Goal: Transaction & Acquisition: Subscribe to service/newsletter

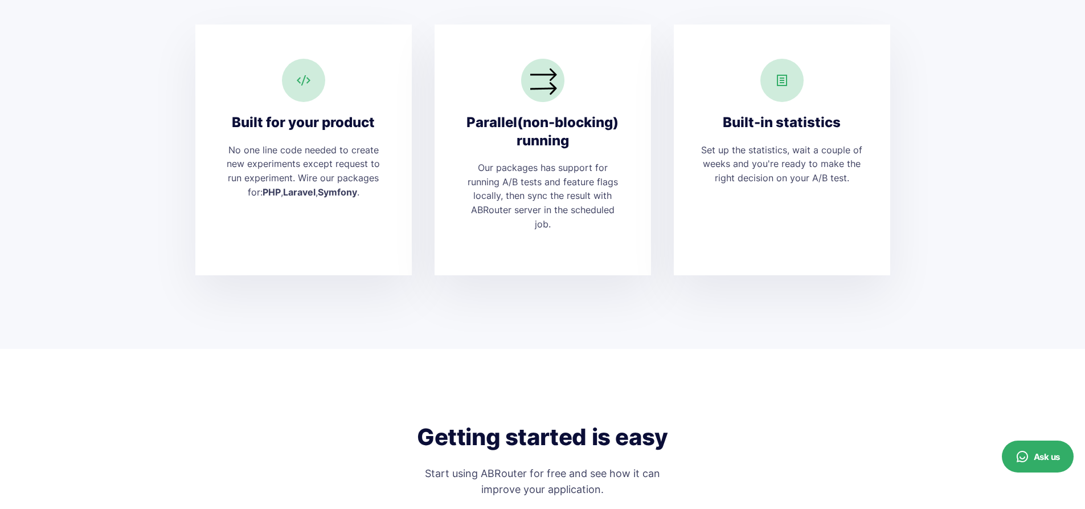
scroll to position [2644, 0]
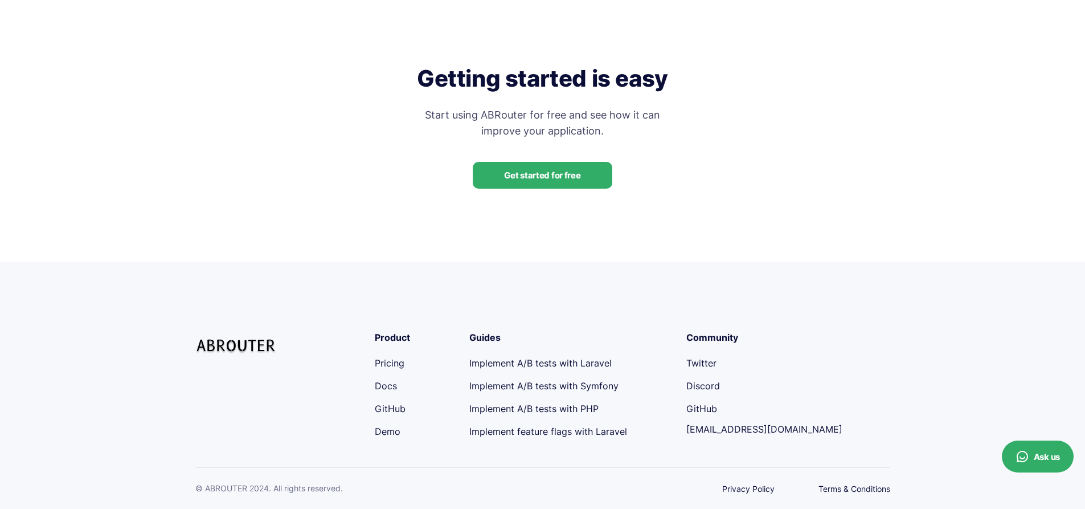
click at [574, 175] on link "Get started for free" at bounding box center [542, 175] width 139 height 27
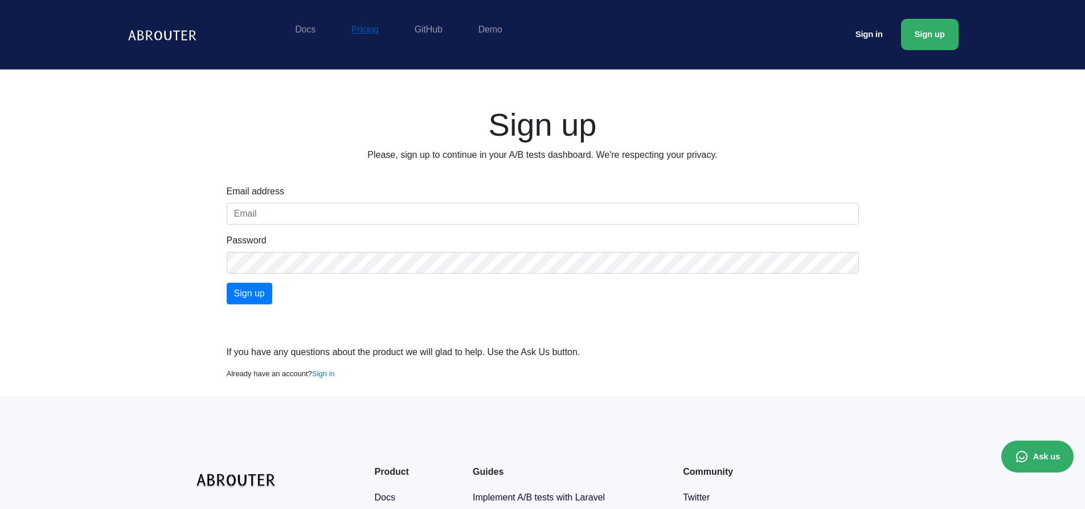
click at [353, 32] on link "Pricing" at bounding box center [365, 29] width 39 height 21
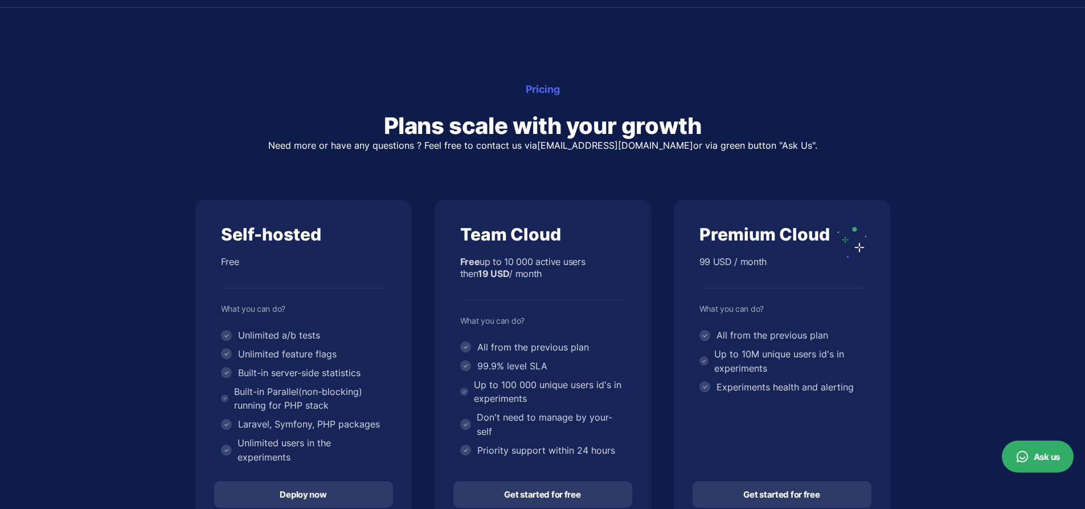
scroll to position [285, 0]
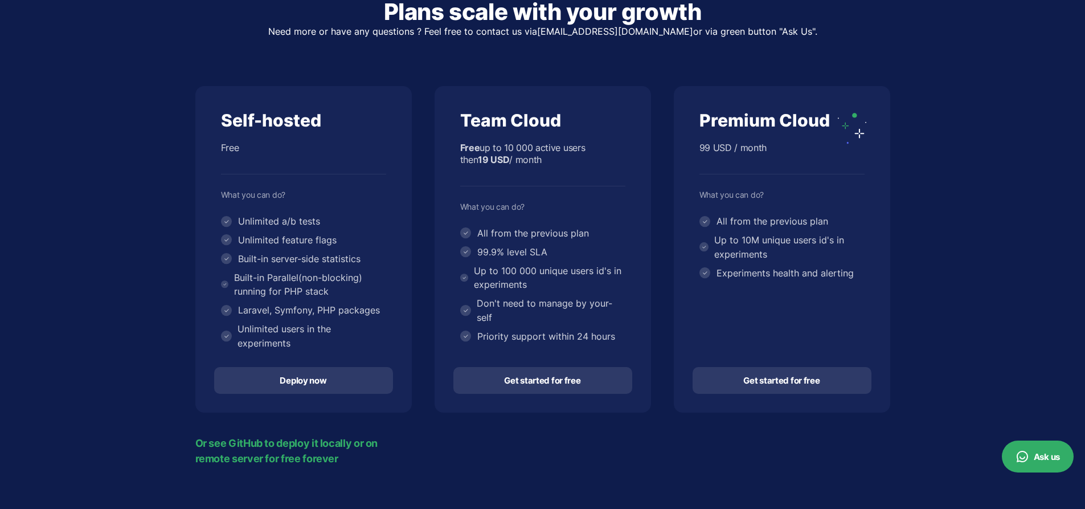
scroll to position [285, 0]
